Goal: Information Seeking & Learning: Find specific page/section

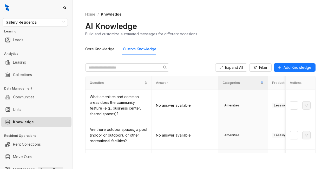
scroll to position [182, 0]
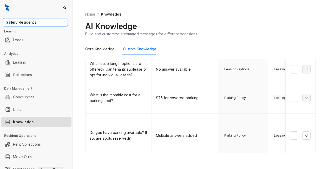
click at [47, 23] on span "Gallery Residential" at bounding box center [35, 22] width 59 height 8
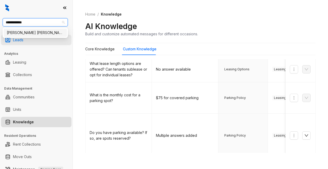
type input "**********"
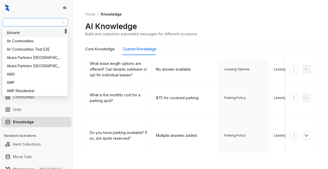
click at [45, 20] on span "Gallery Residential" at bounding box center [35, 22] width 59 height 8
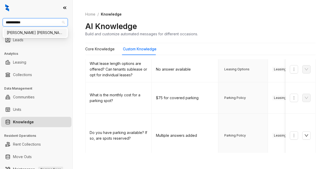
type input "**********"
click at [34, 33] on div "[PERSON_NAME] [PERSON_NAME]" at bounding box center [35, 33] width 57 height 6
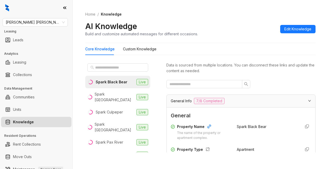
click at [222, 22] on div "AI Knowledge Build and customize automated messages for different occasions. Ed…" at bounding box center [200, 28] width 230 height 15
drag, startPoint x: 110, startPoint y: 65, endPoint x: 112, endPoint y: 61, distance: 4.4
click at [111, 62] on div at bounding box center [117, 67] width 65 height 12
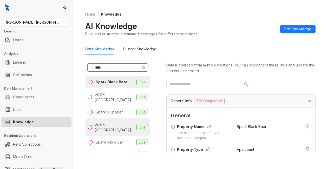
type input "****"
click at [117, 122] on div "Spark [GEOGRAPHIC_DATA]" at bounding box center [115, 127] width 40 height 11
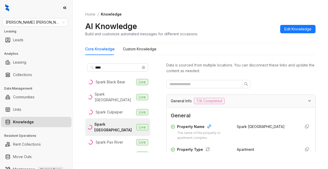
click at [240, 31] on div "AI Knowledge Build and customize automated messages for different occasions. Ed…" at bounding box center [200, 28] width 230 height 15
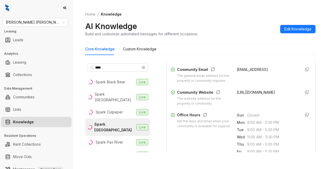
scroll to position [156, 0]
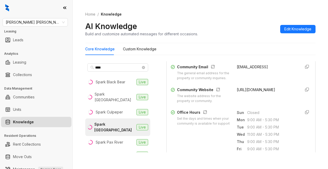
click at [117, 122] on div "Spark Oxon Hill" at bounding box center [114, 127] width 40 height 11
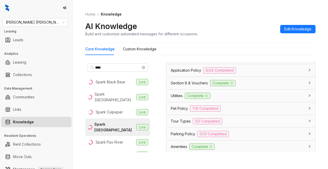
scroll to position [364, 0]
click at [183, 86] on span "Section 8 & Vouchers" at bounding box center [189, 83] width 37 height 6
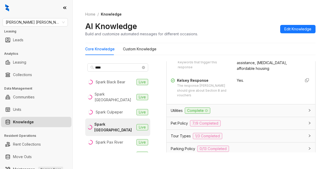
scroll to position [416, 0]
